Goal: Find contact information: Find contact information

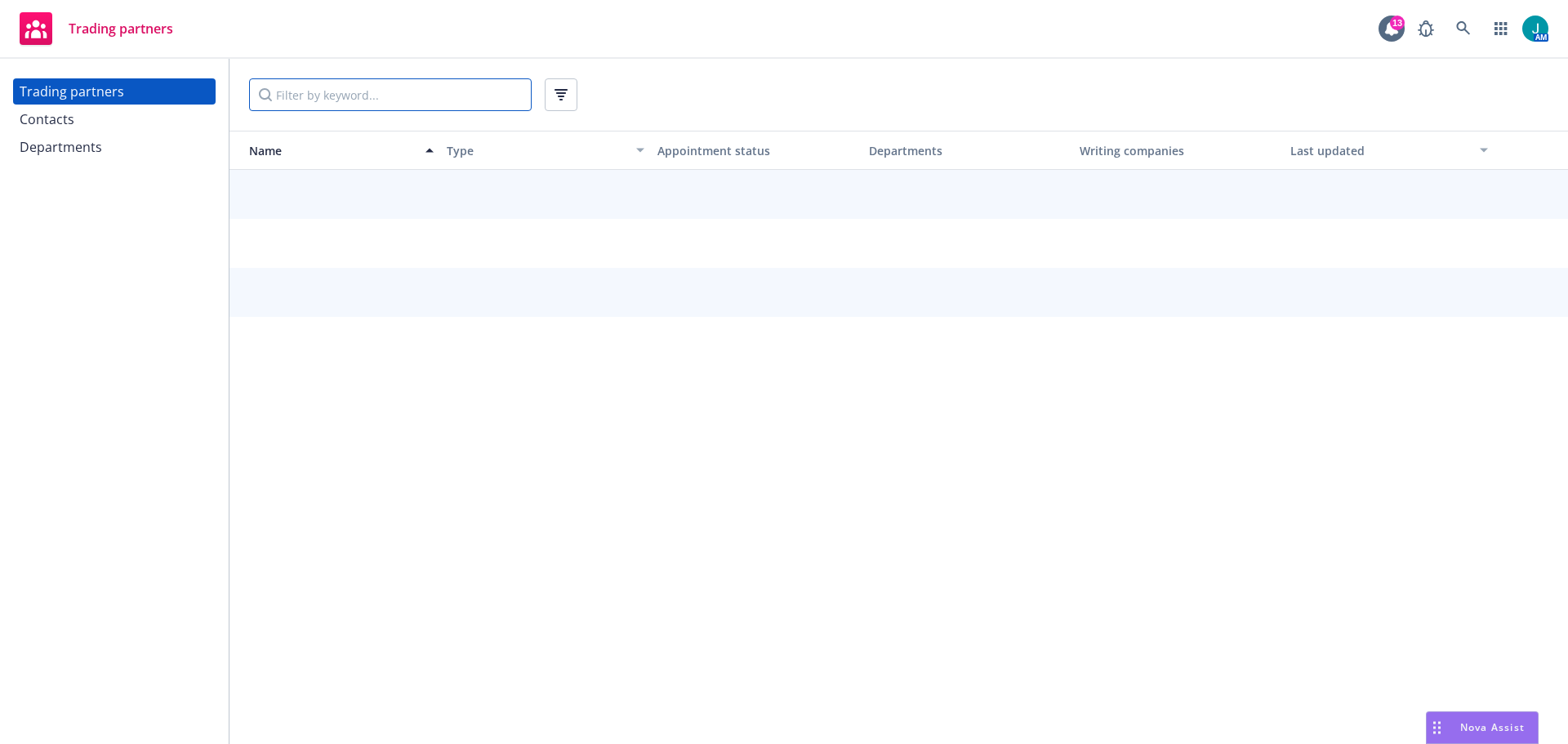
click at [314, 95] on input "Filter by keyword..." at bounding box center [391, 94] width 283 height 32
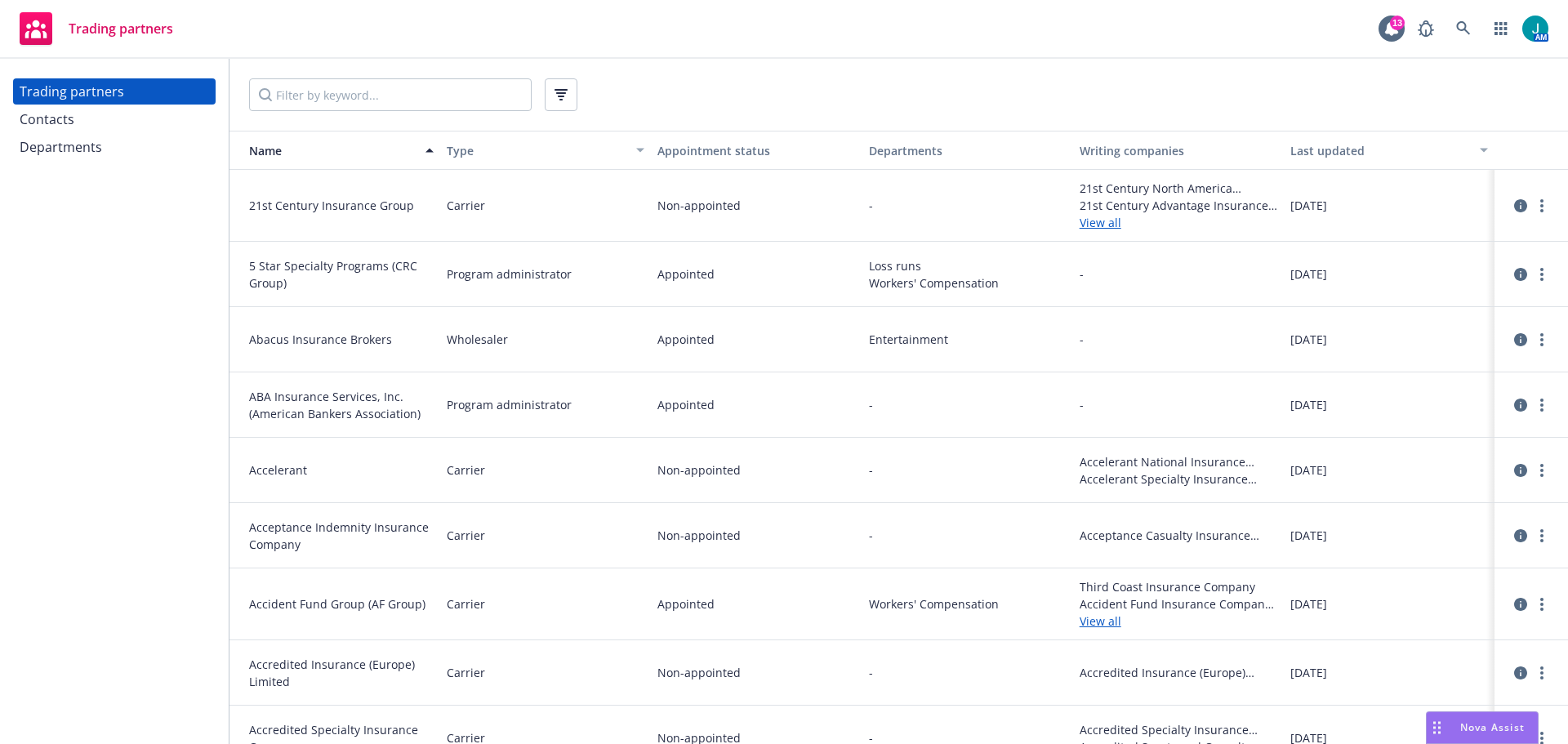
click at [60, 118] on div "Contacts" at bounding box center [46, 119] width 55 height 26
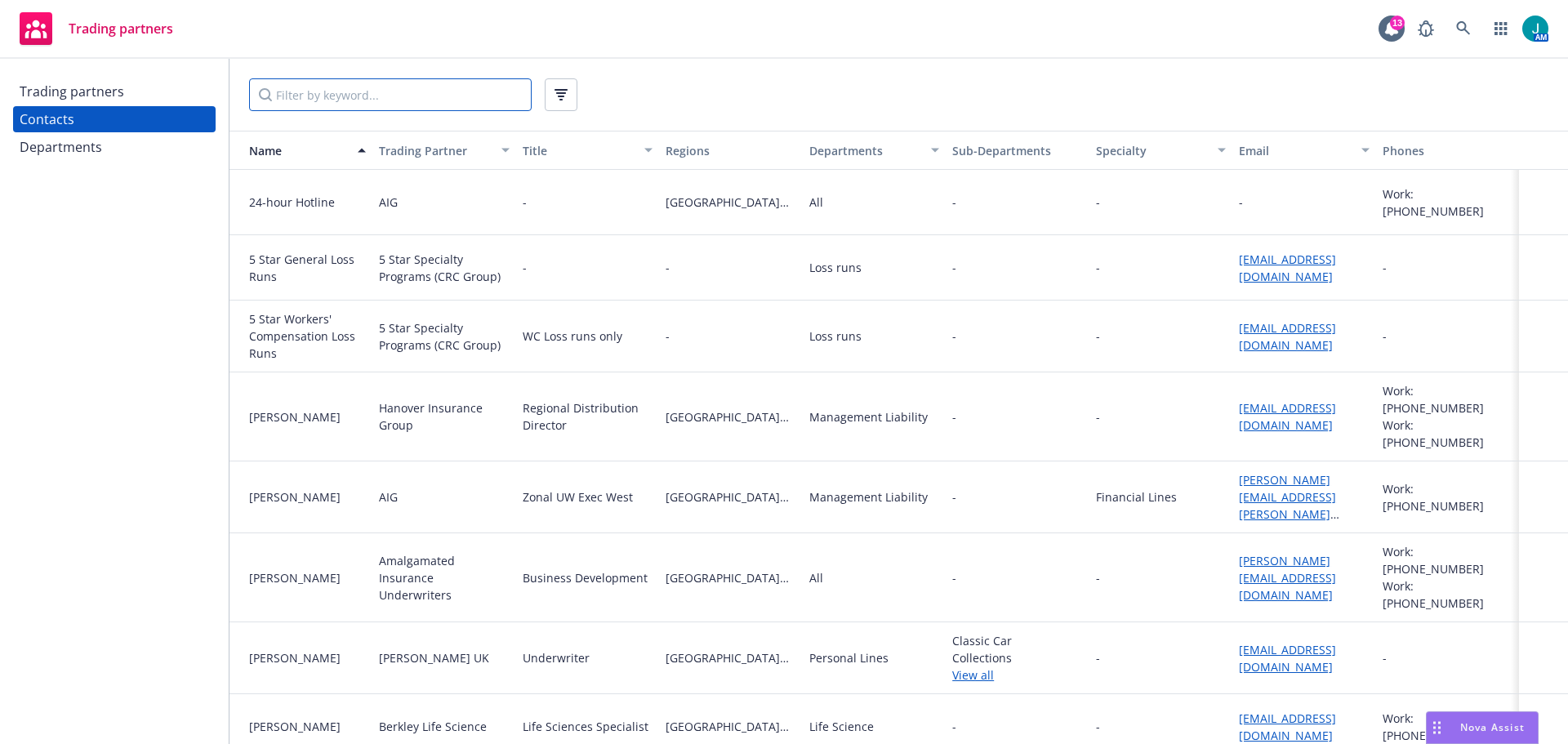
click at [319, 94] on input "Filter by keyword..." at bounding box center [391, 94] width 283 height 32
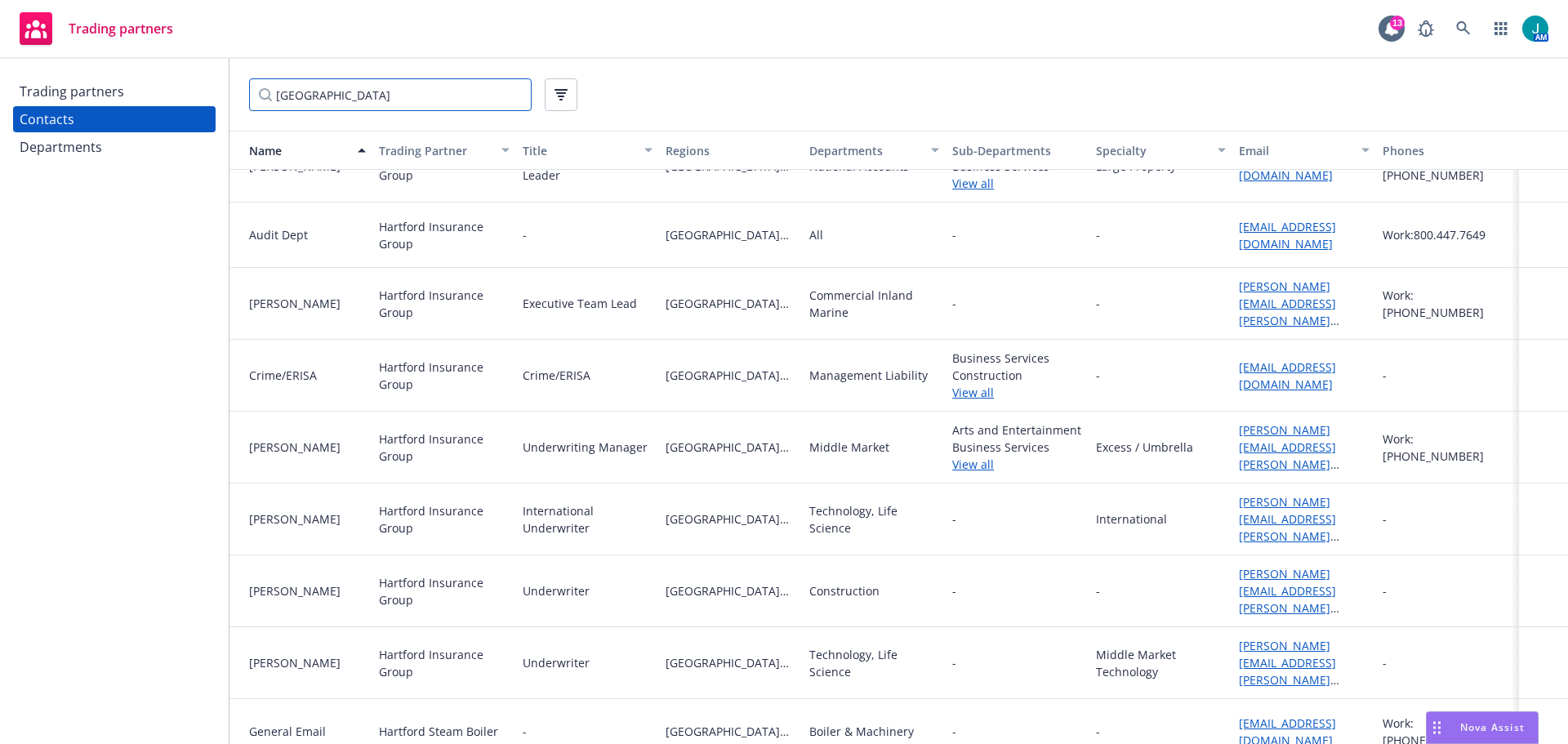
scroll to position [245, 0]
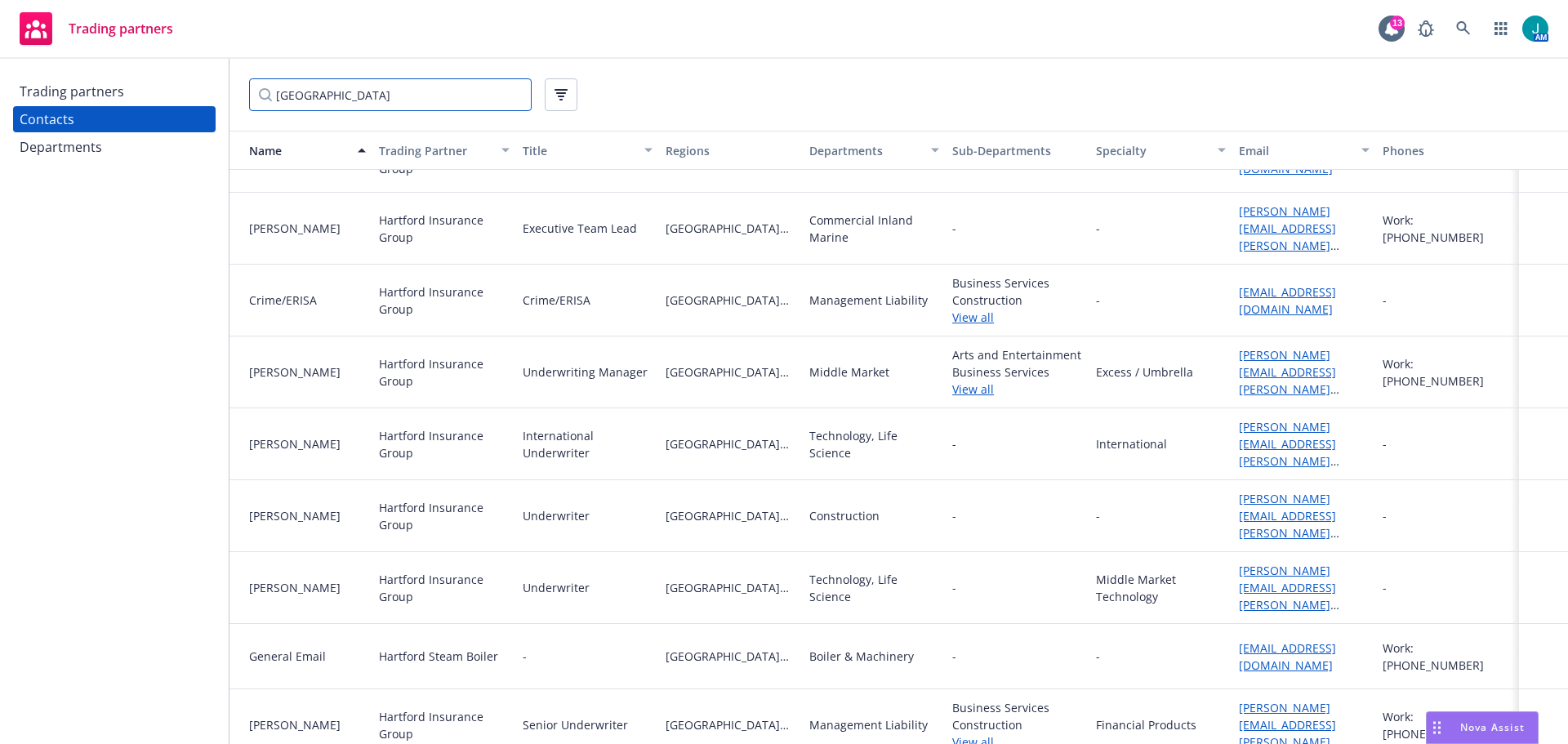
type input "[GEOGRAPHIC_DATA]"
